Goal: Task Accomplishment & Management: Use online tool/utility

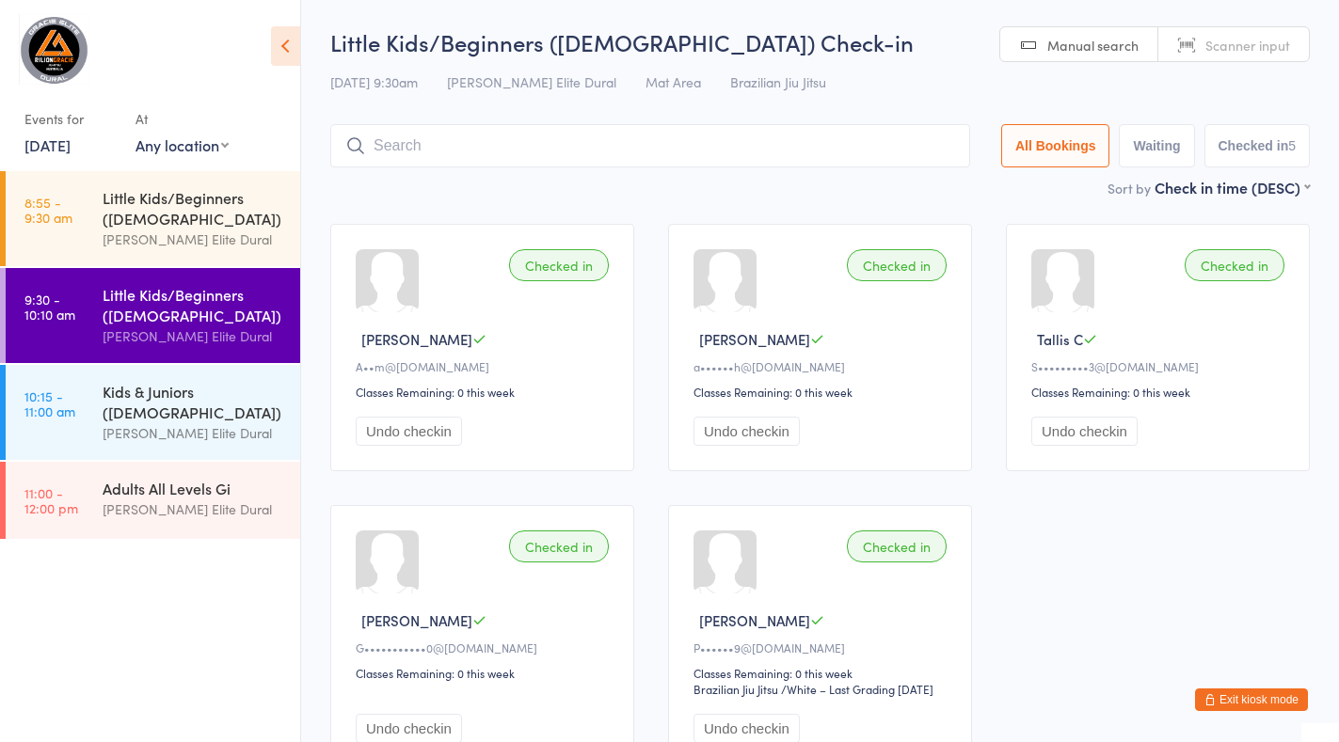
click at [170, 399] on div "Kids & Juniors ([DEMOGRAPHIC_DATA])" at bounding box center [194, 401] width 182 height 41
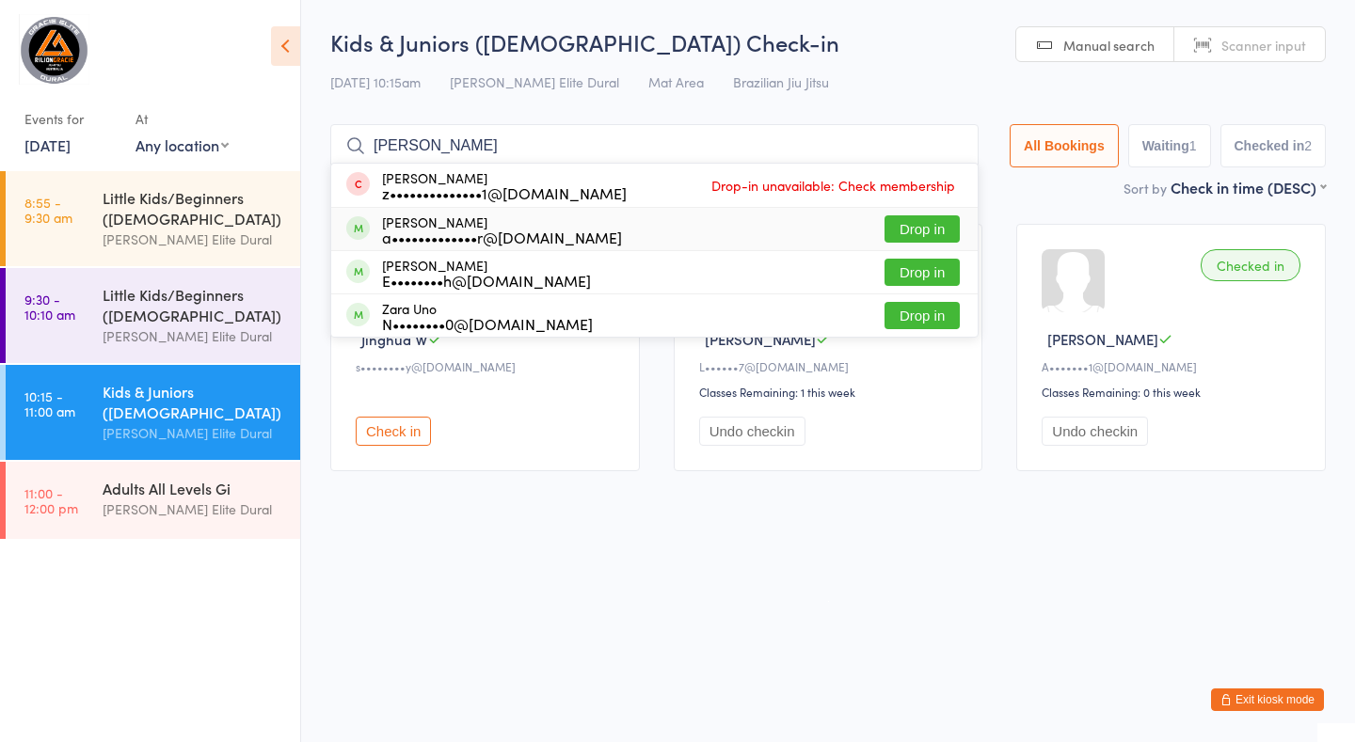
type input "[PERSON_NAME]"
click at [916, 228] on button "Drop in" at bounding box center [921, 228] width 75 height 27
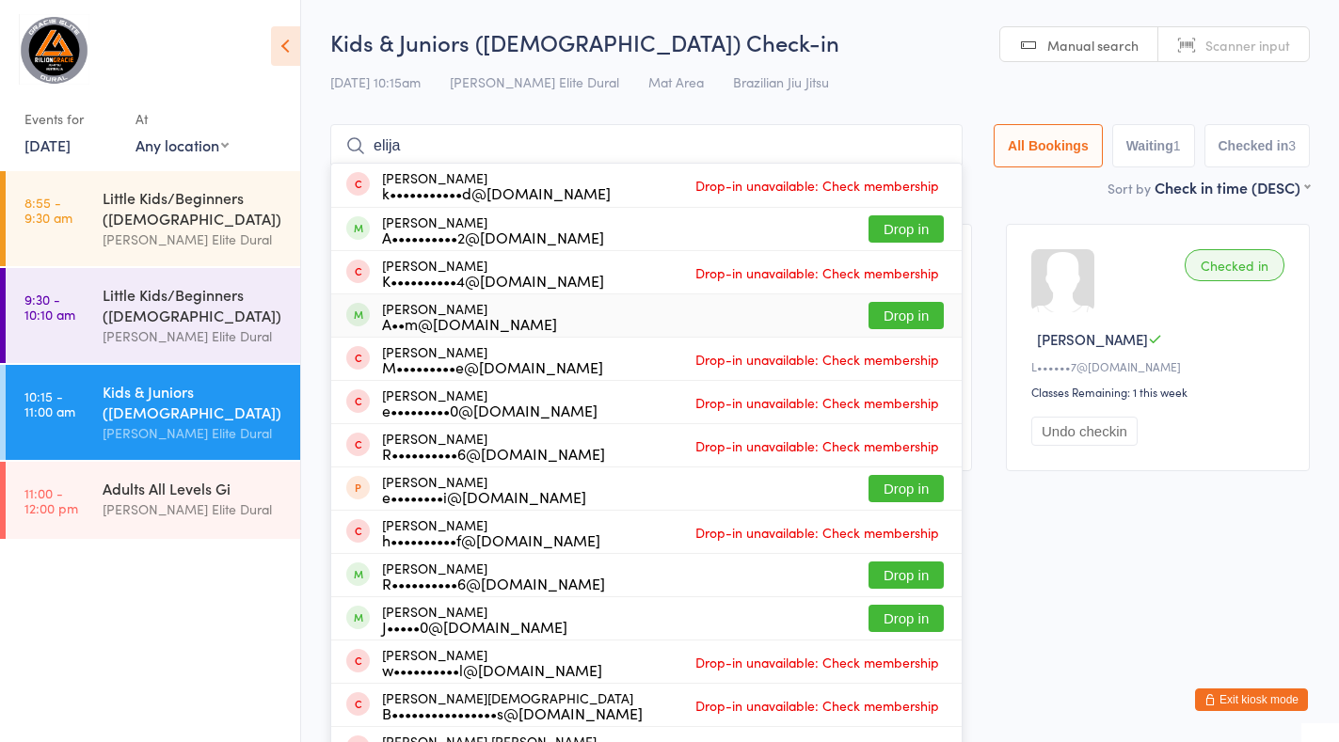
type input "elija"
click at [899, 320] on button "Drop in" at bounding box center [905, 315] width 75 height 27
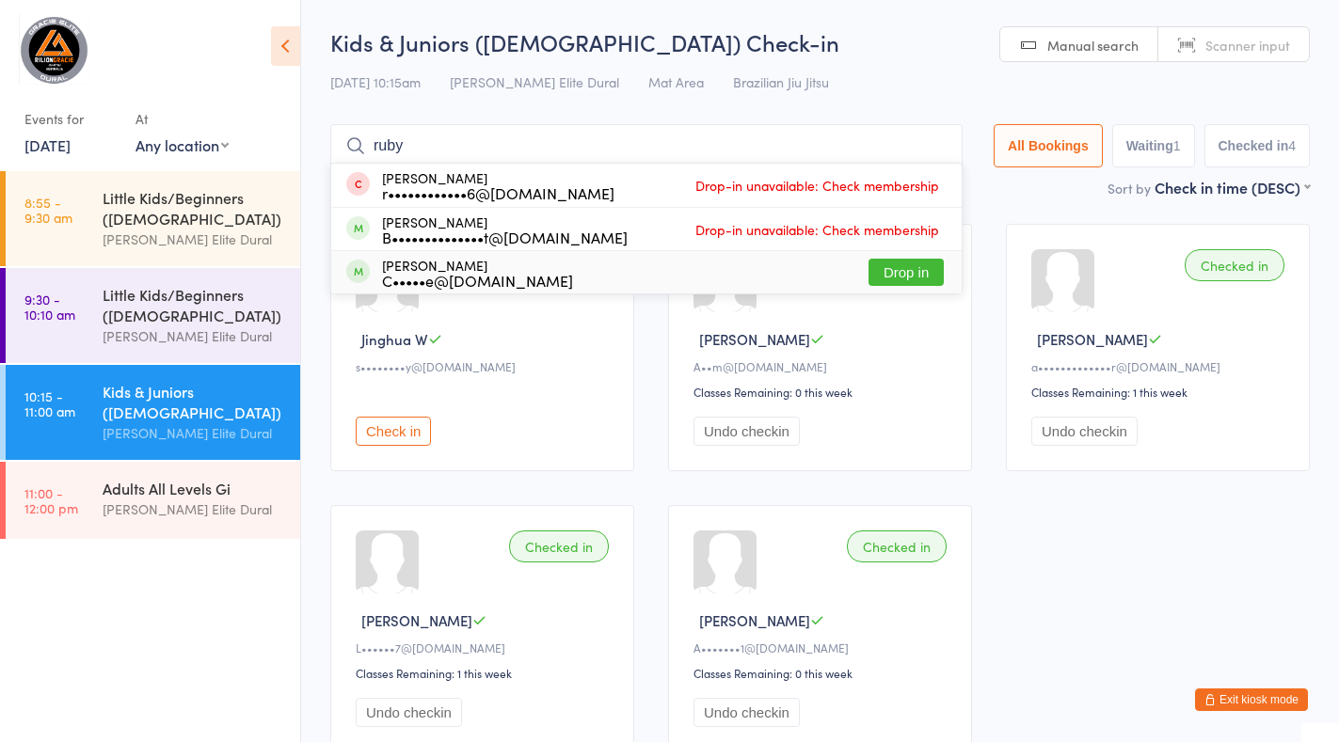
type input "ruby"
click at [885, 276] on button "Drop in" at bounding box center [905, 272] width 75 height 27
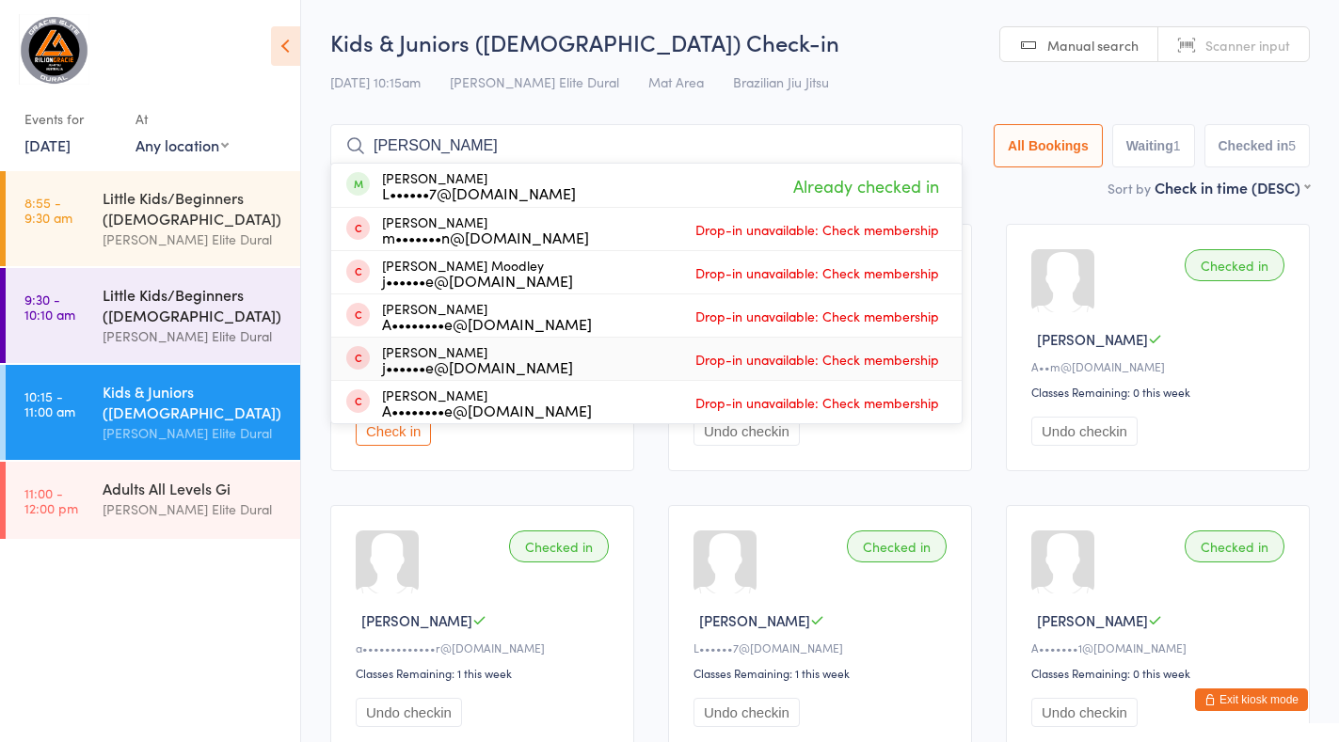
type input "[PERSON_NAME]"
click at [154, 308] on div "Little Kids/Beginners ([DEMOGRAPHIC_DATA])" at bounding box center [194, 304] width 182 height 41
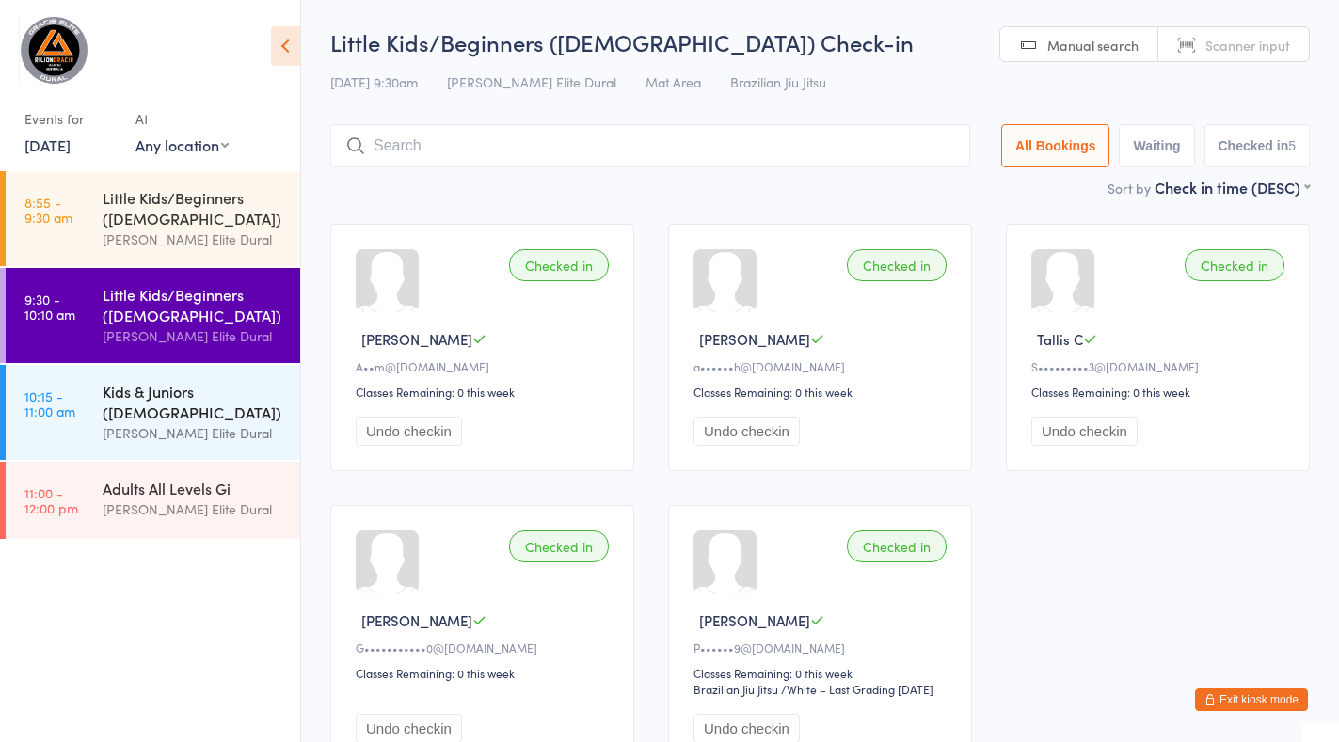
click at [183, 382] on div "Kids & Juniors ([DEMOGRAPHIC_DATA])" at bounding box center [194, 401] width 182 height 41
